Goal: Task Accomplishment & Management: Manage account settings

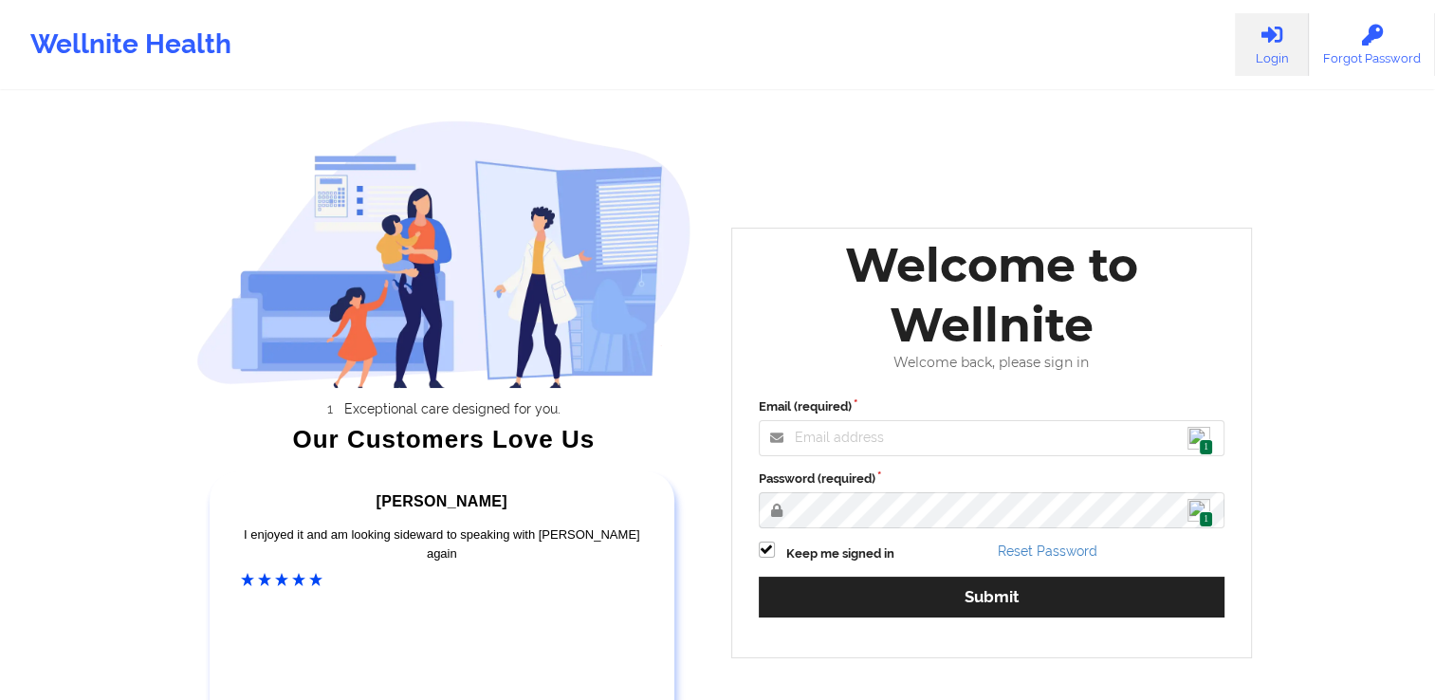
click at [1203, 439] on span "1" at bounding box center [1206, 447] width 14 height 16
type input "[EMAIL_ADDRESS][DOMAIN_NAME]"
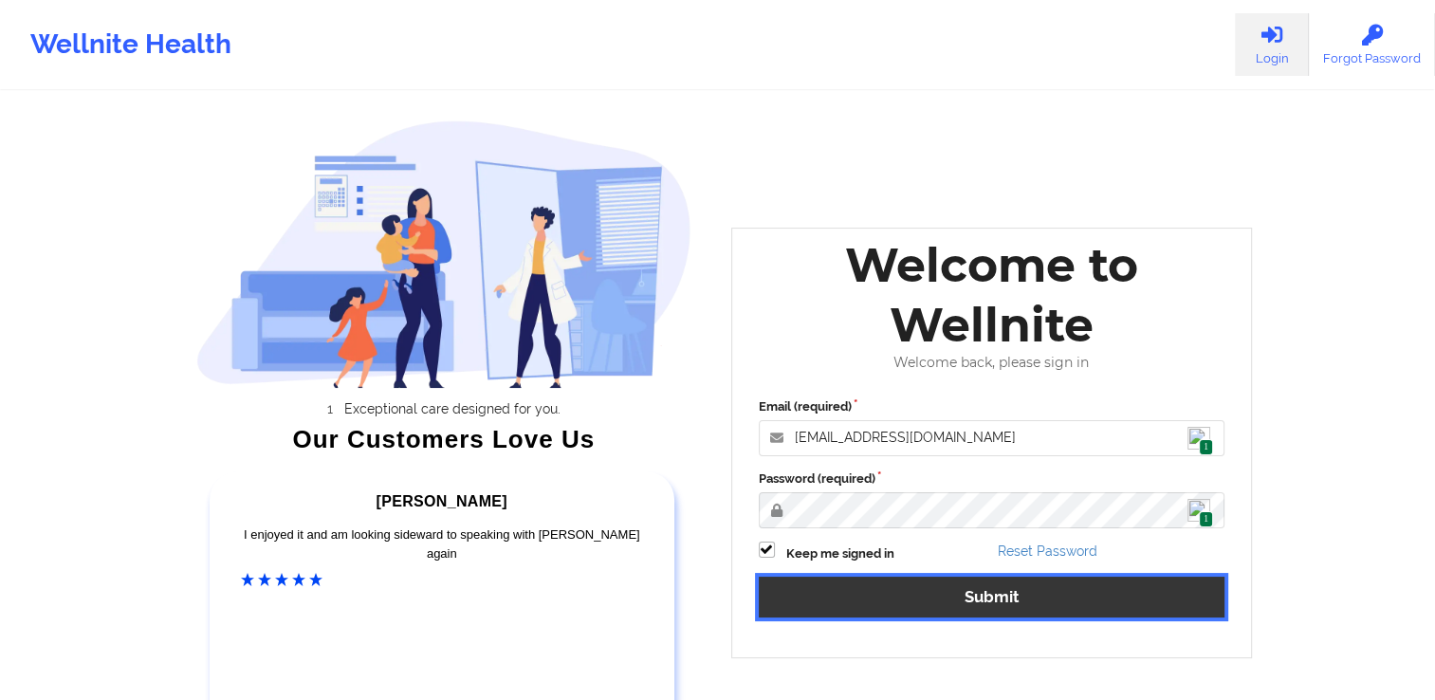
click at [889, 616] on button "Submit" at bounding box center [992, 597] width 467 height 41
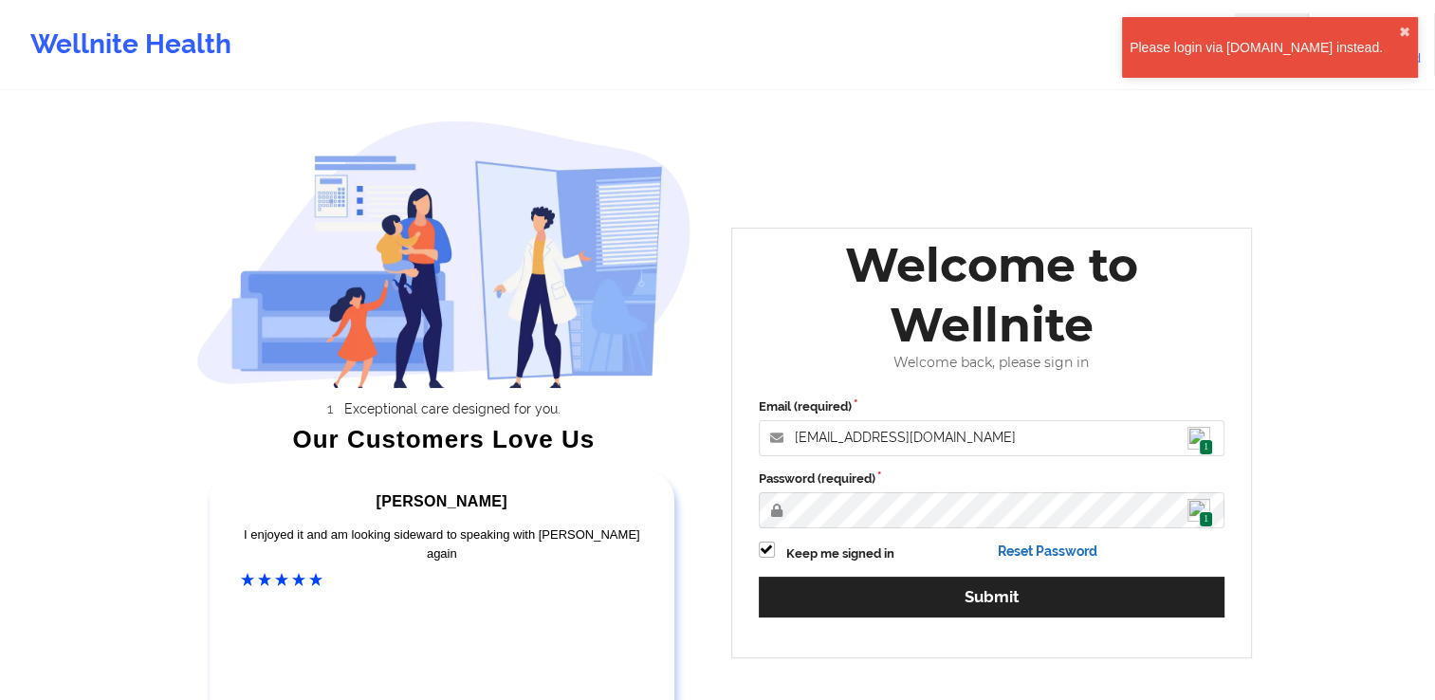
click at [1057, 547] on link "Reset Password" at bounding box center [1048, 550] width 100 height 15
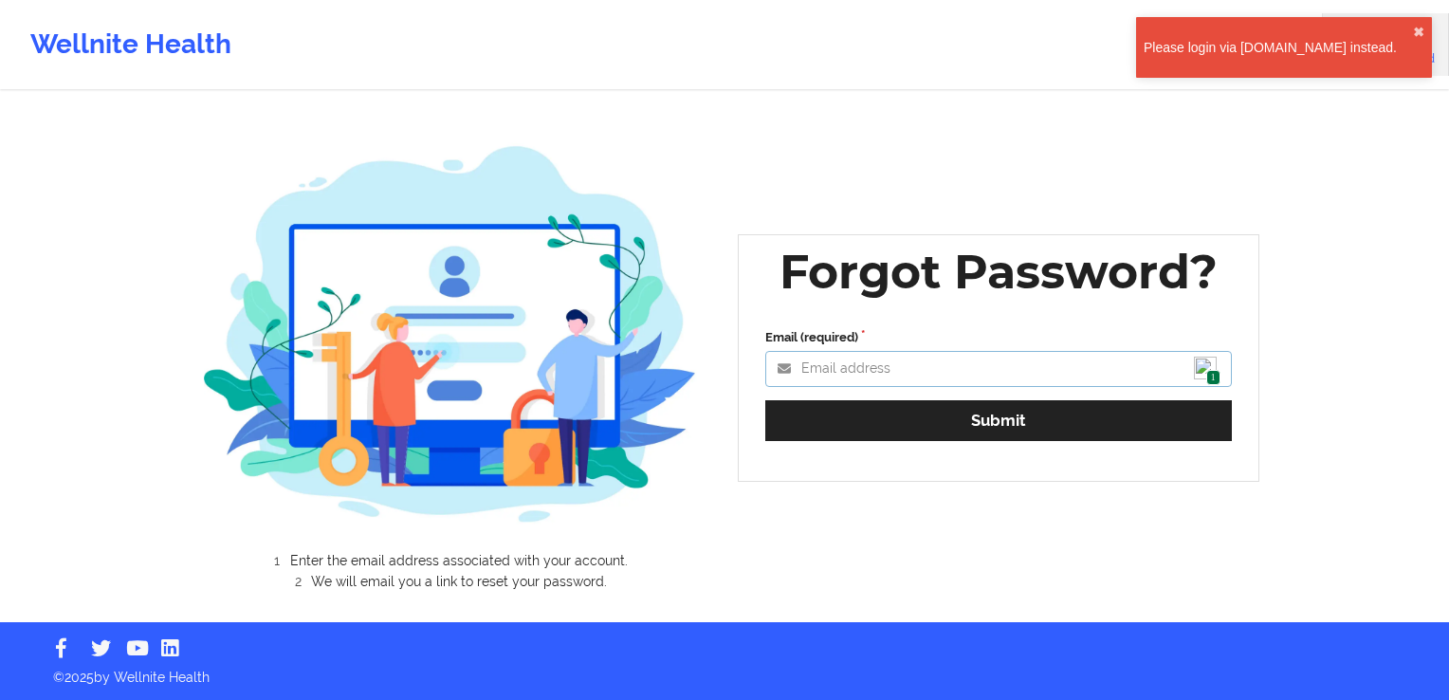
click at [828, 363] on input "Email (required)" at bounding box center [998, 369] width 467 height 36
type input "[EMAIL_ADDRESS][DOMAIN_NAME]"
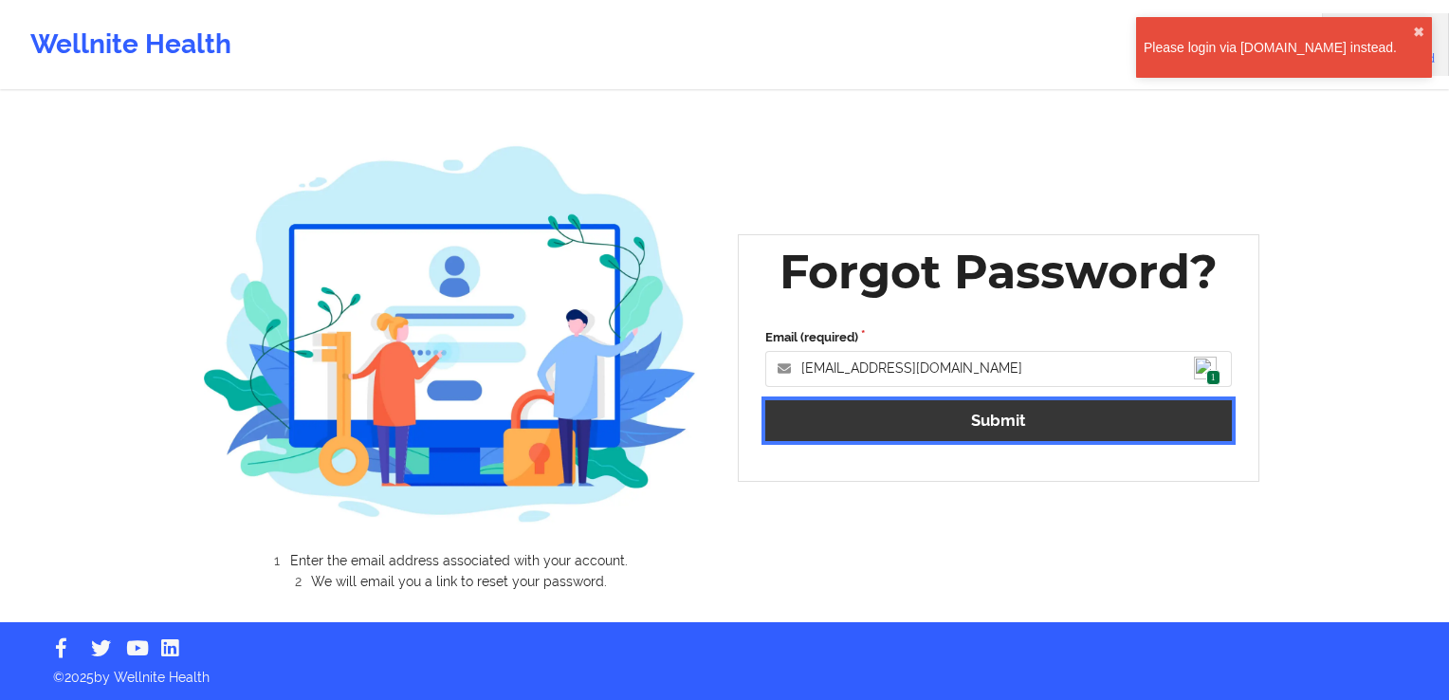
click at [975, 419] on button "Submit" at bounding box center [998, 420] width 467 height 41
